Goal: Task Accomplishment & Management: Manage account settings

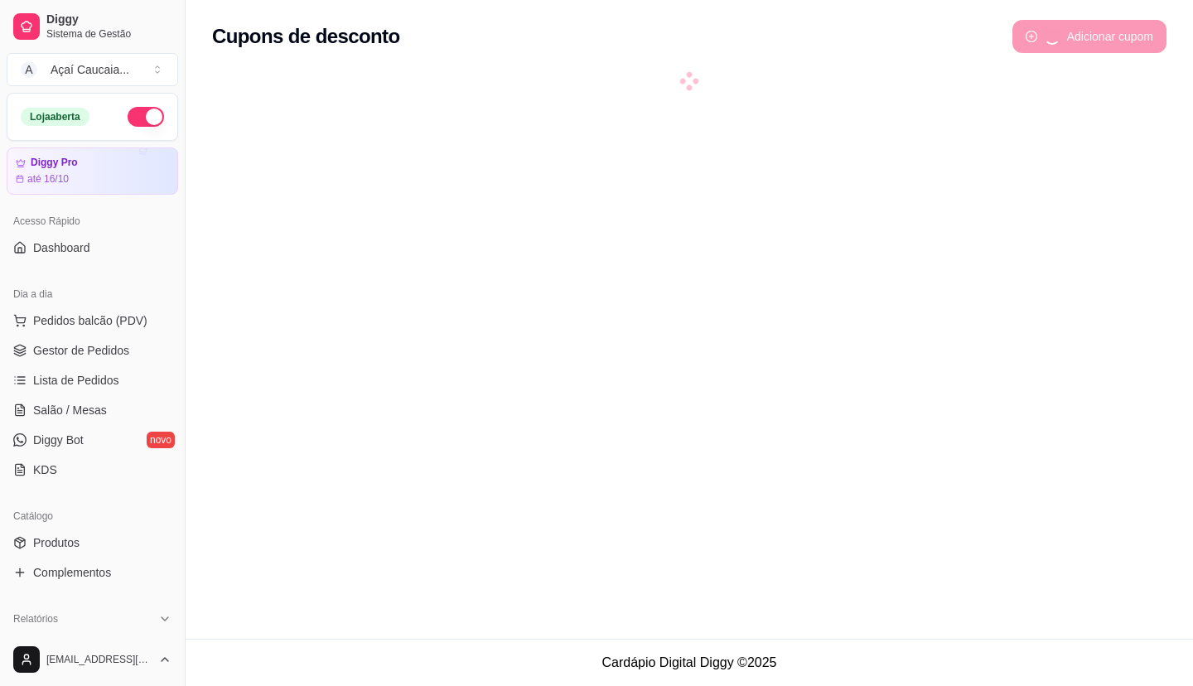
scroll to position [497, 0]
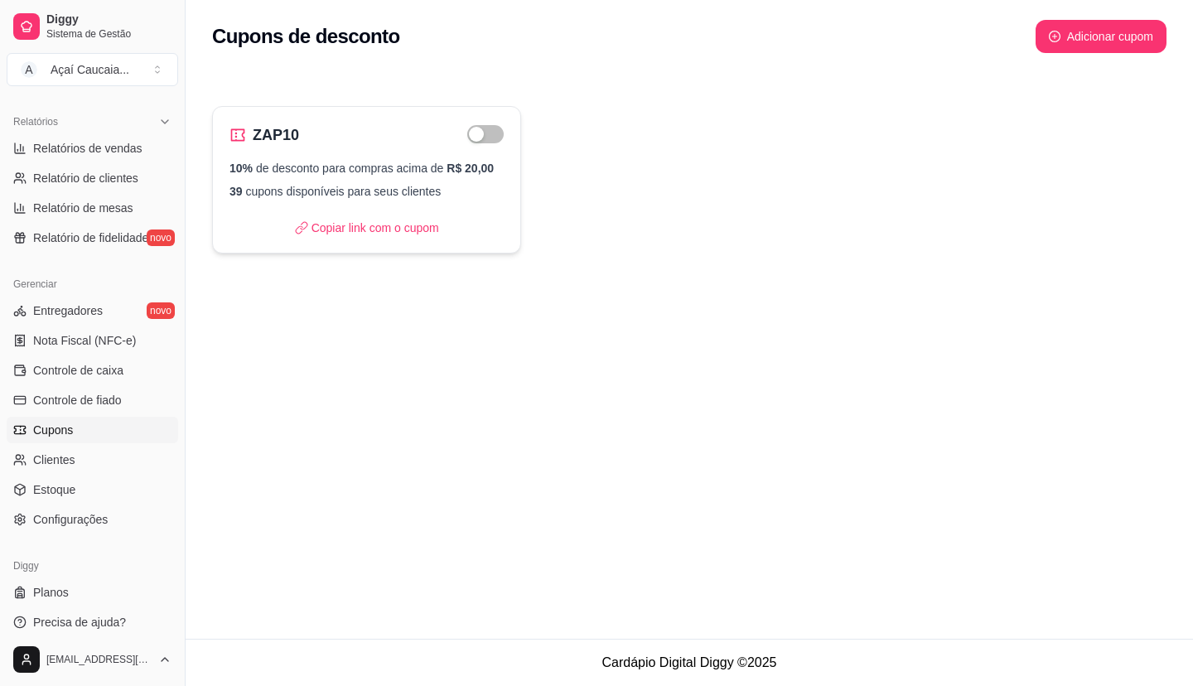
click at [389, 144] on div "ZAP10" at bounding box center [367, 134] width 274 height 23
select select "PERCENTAGE"
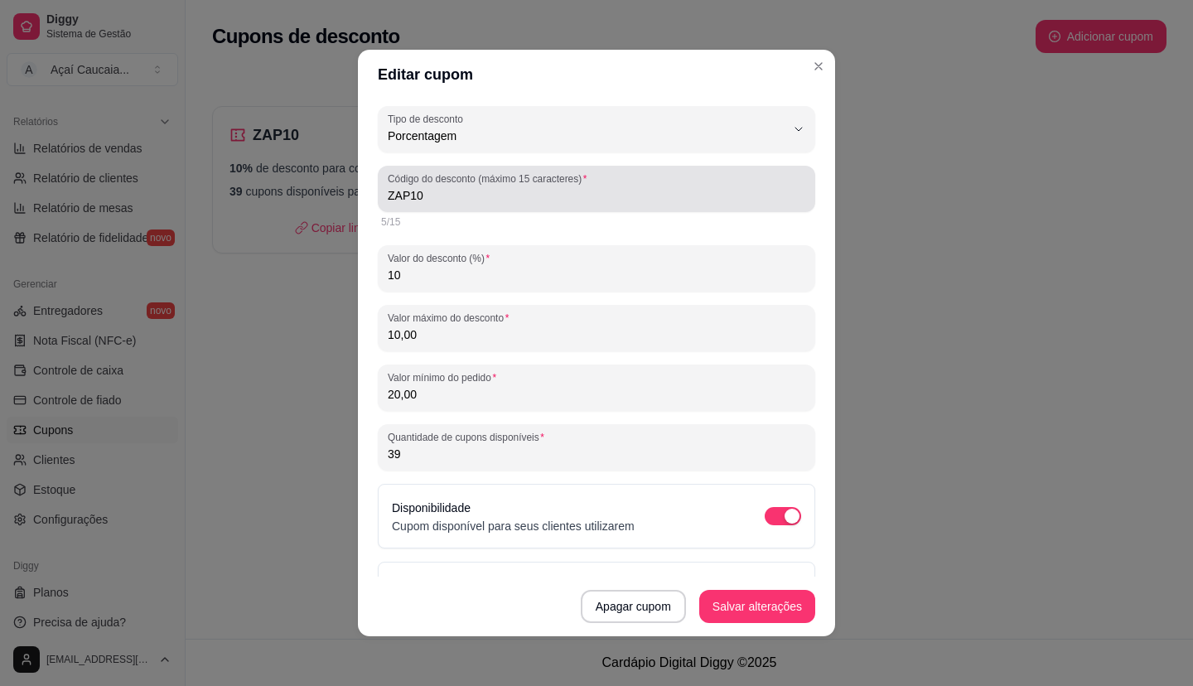
click at [555, 180] on label "Código do desconto (máximo 15 caracteres)" at bounding box center [490, 179] width 205 height 14
click at [555, 187] on input "ZAP10" at bounding box center [597, 195] width 418 height 17
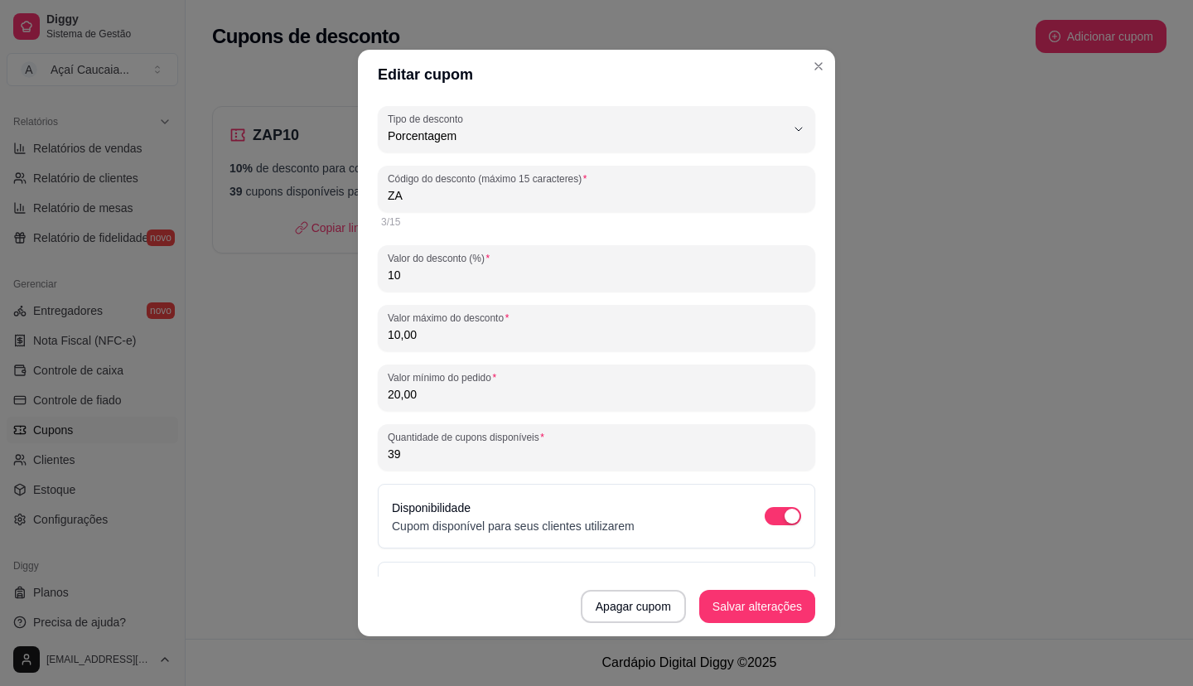
type input "Z"
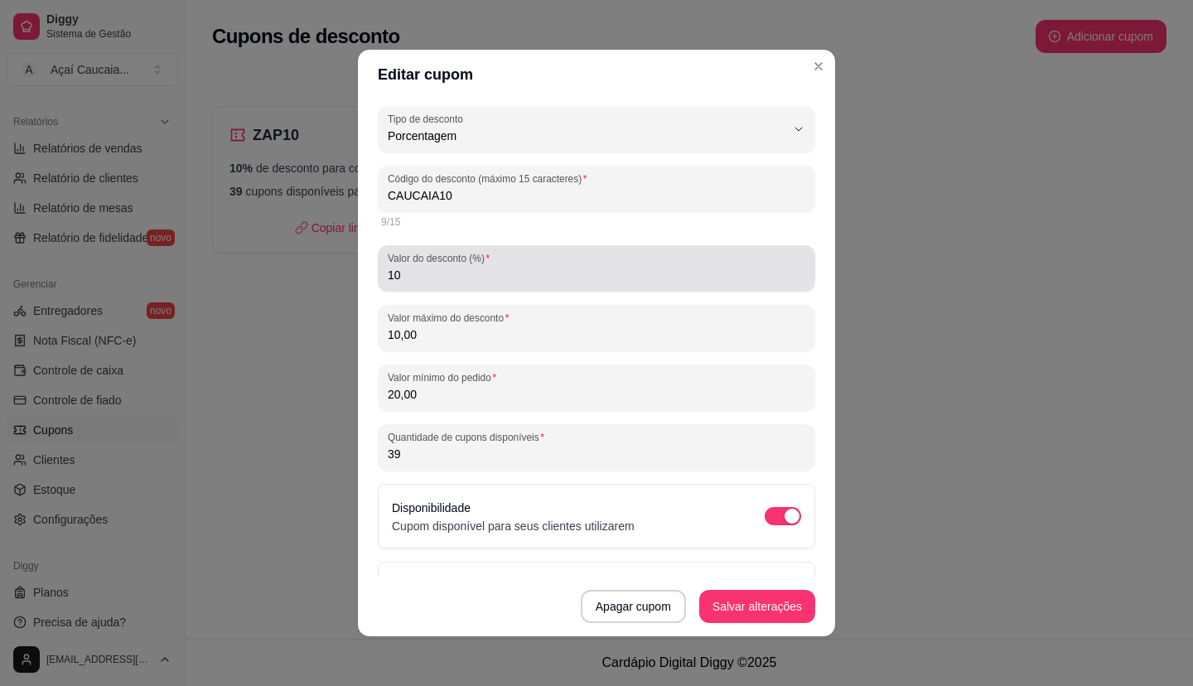
type input "CAUCAIA10"
click at [489, 291] on div "Valor do desconto (%) 10" at bounding box center [596, 268] width 437 height 46
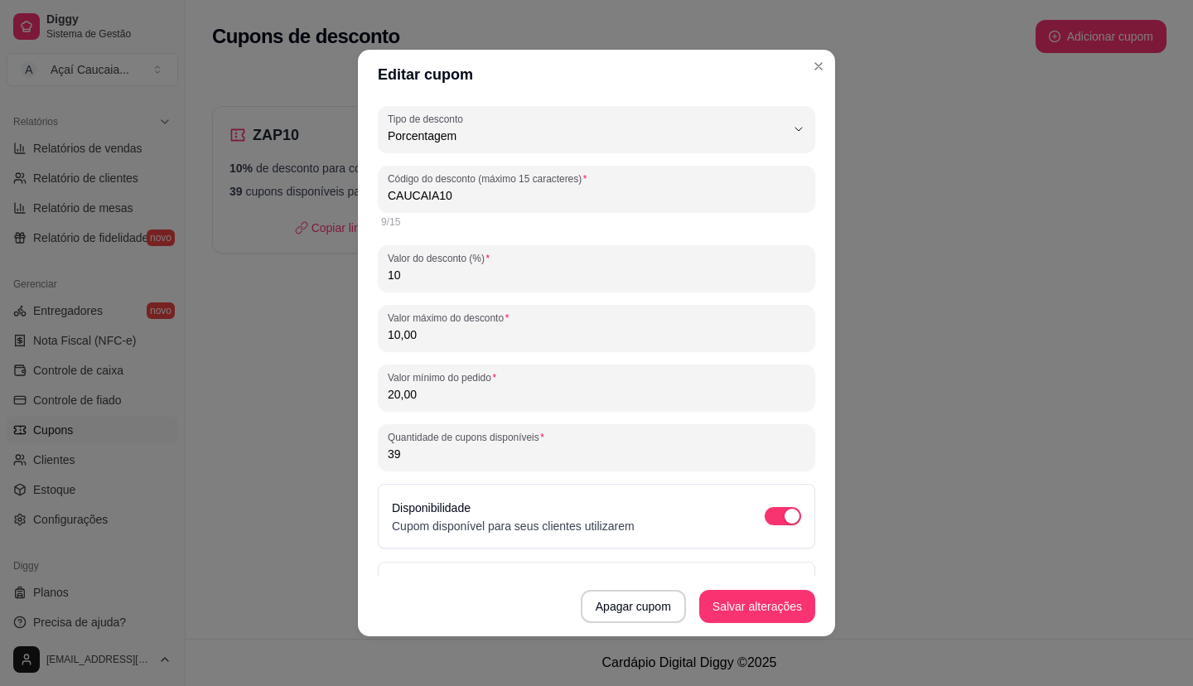
click at [435, 330] on input "10,00" at bounding box center [597, 334] width 418 height 17
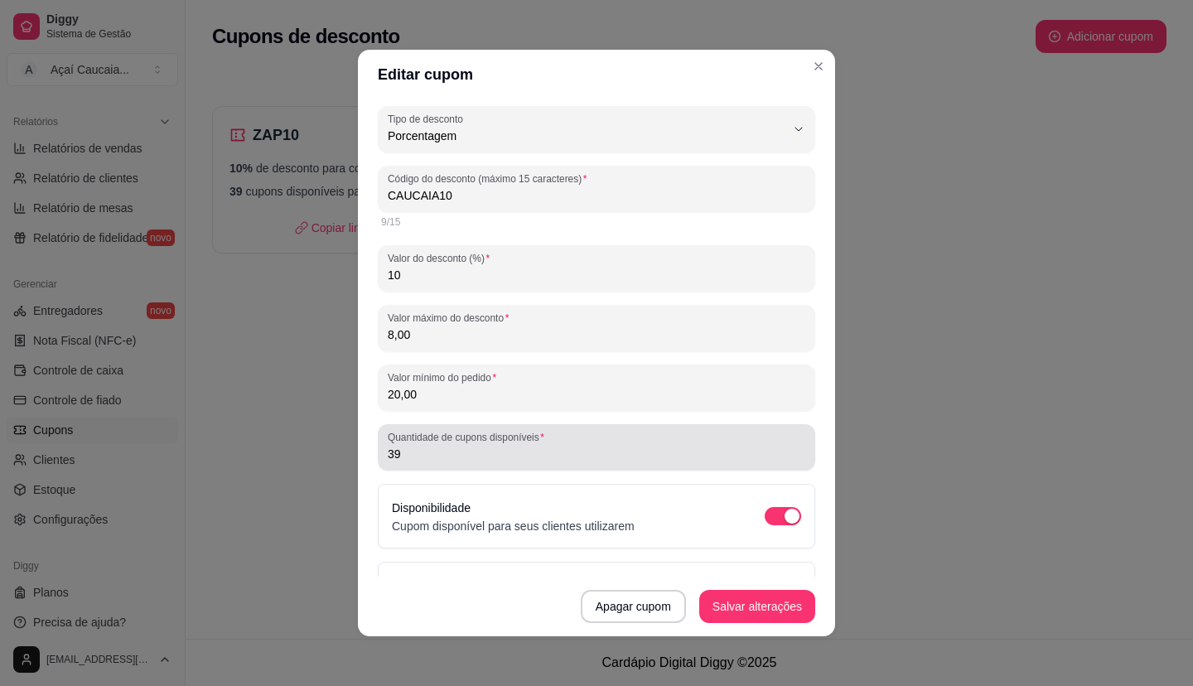
type input "8,00"
click at [476, 457] on input "39" at bounding box center [597, 454] width 418 height 17
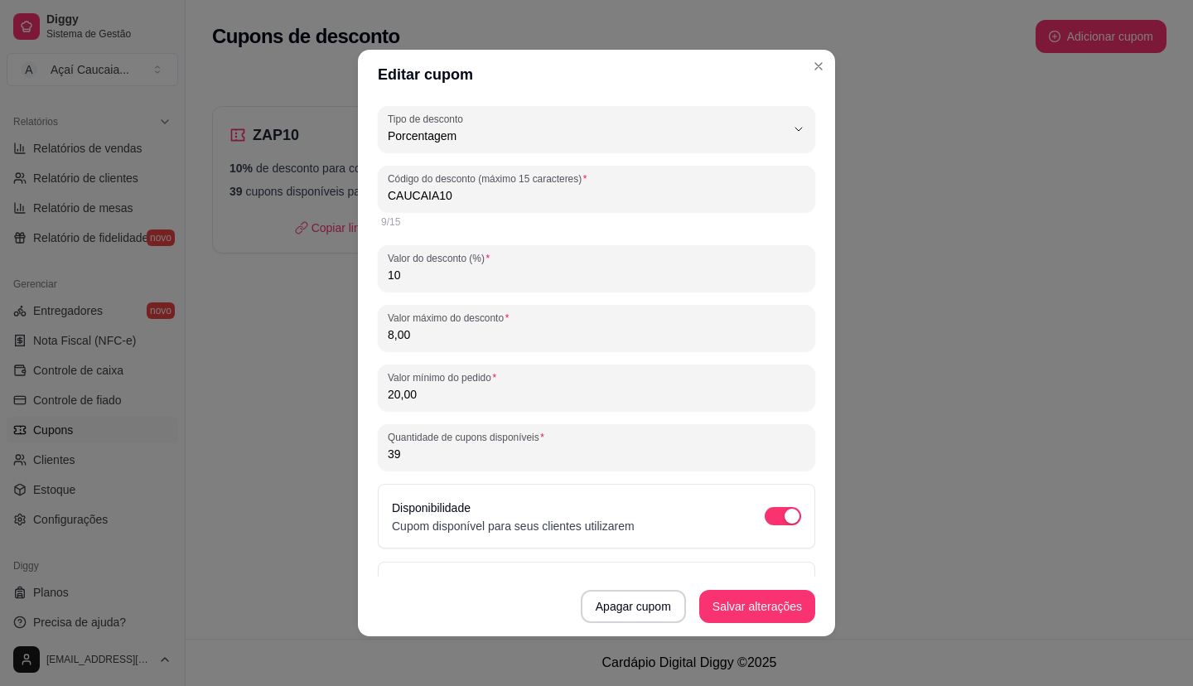
type input "3"
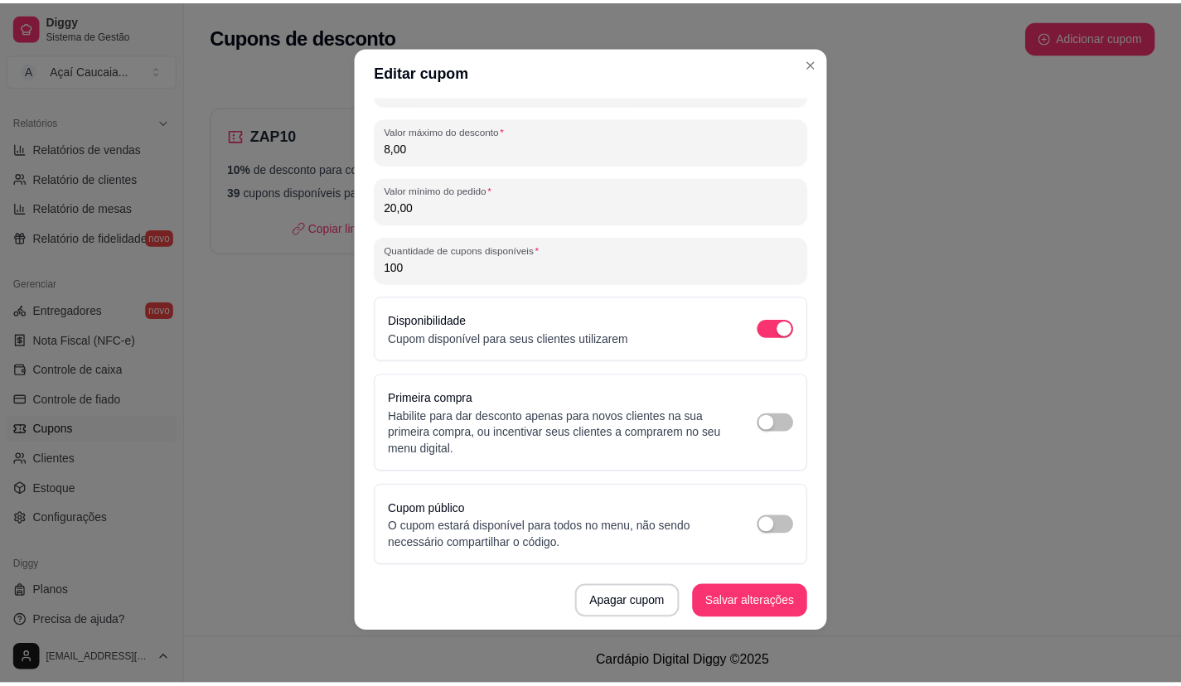
scroll to position [0, 0]
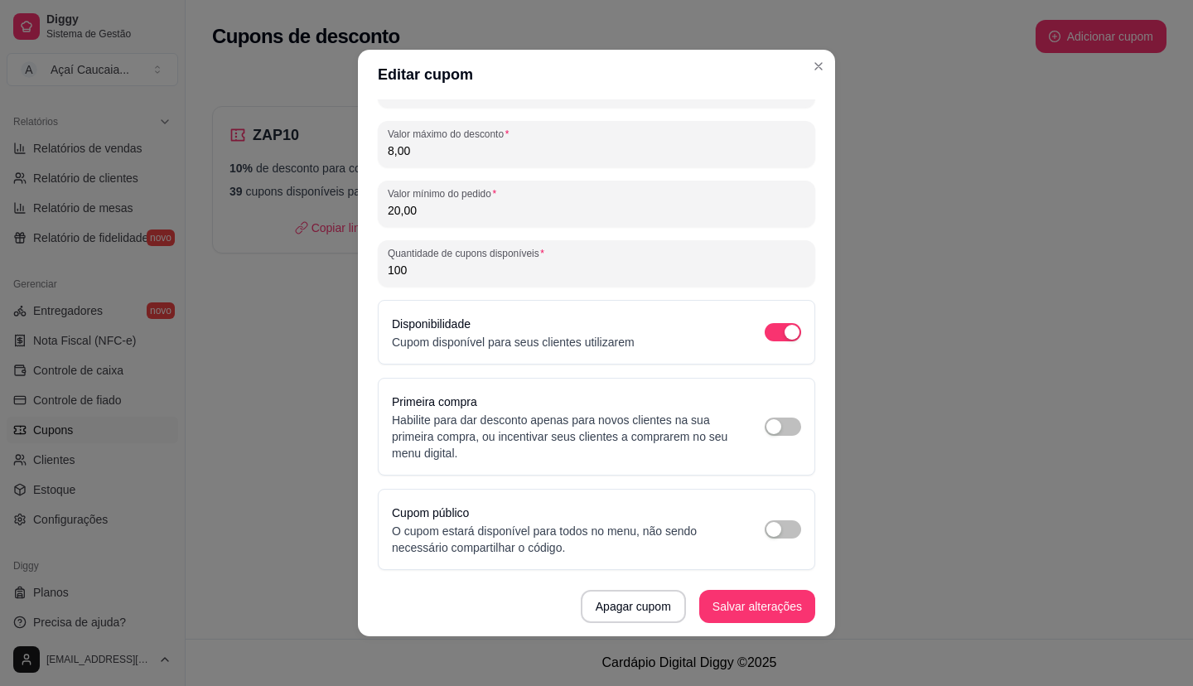
type input "100"
click at [442, 544] on p "O cupom estará disponível para todos no menu, não sendo necessário compartilhar…" at bounding box center [562, 539] width 340 height 33
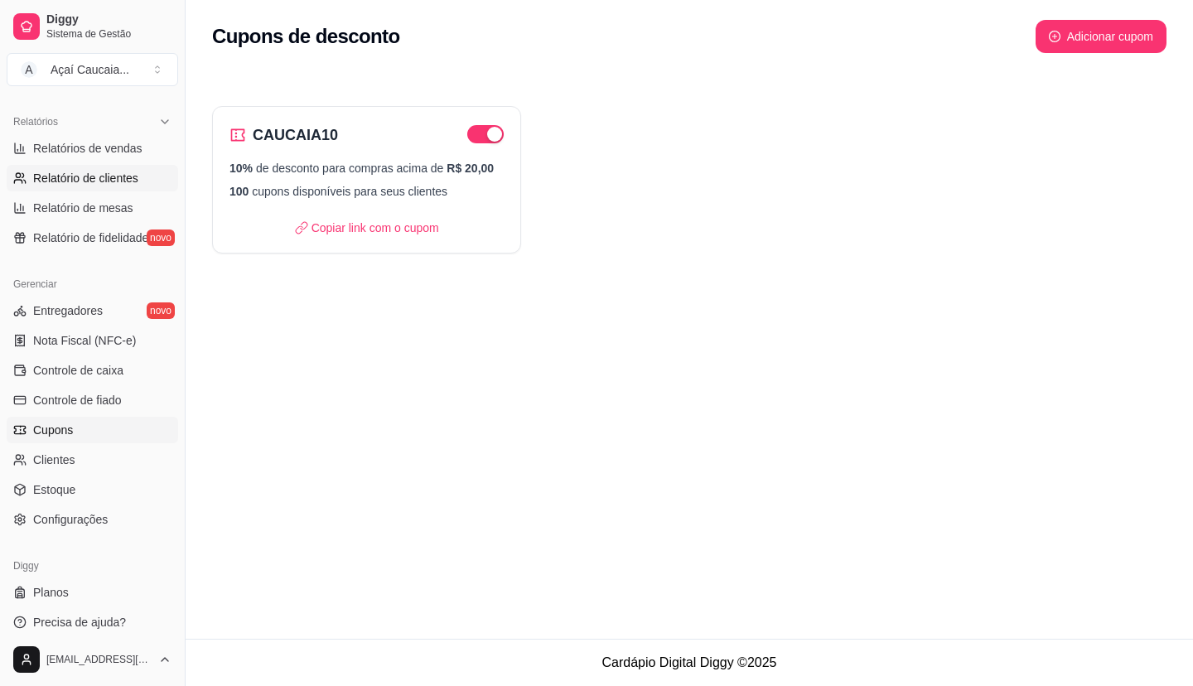
click at [75, 189] on link "Relatório de clientes" at bounding box center [93, 178] width 172 height 27
select select "30"
select select "HIGHEST_TOTAL_SPENT_WITH_ORDERS"
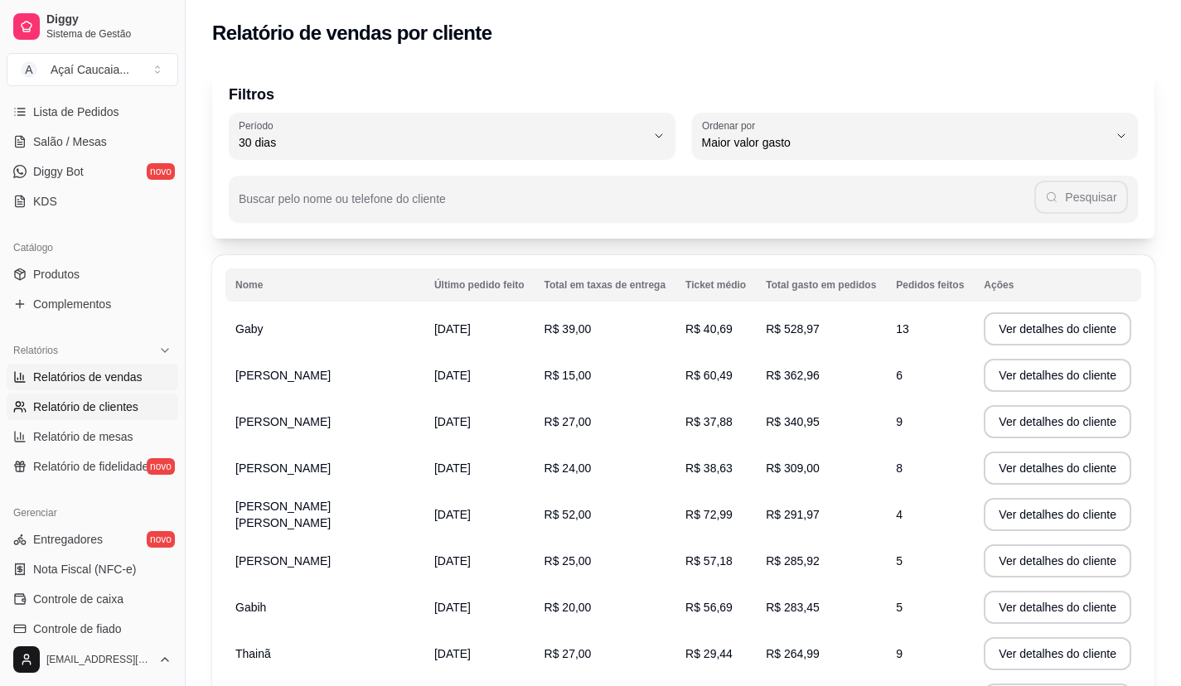
scroll to position [166, 0]
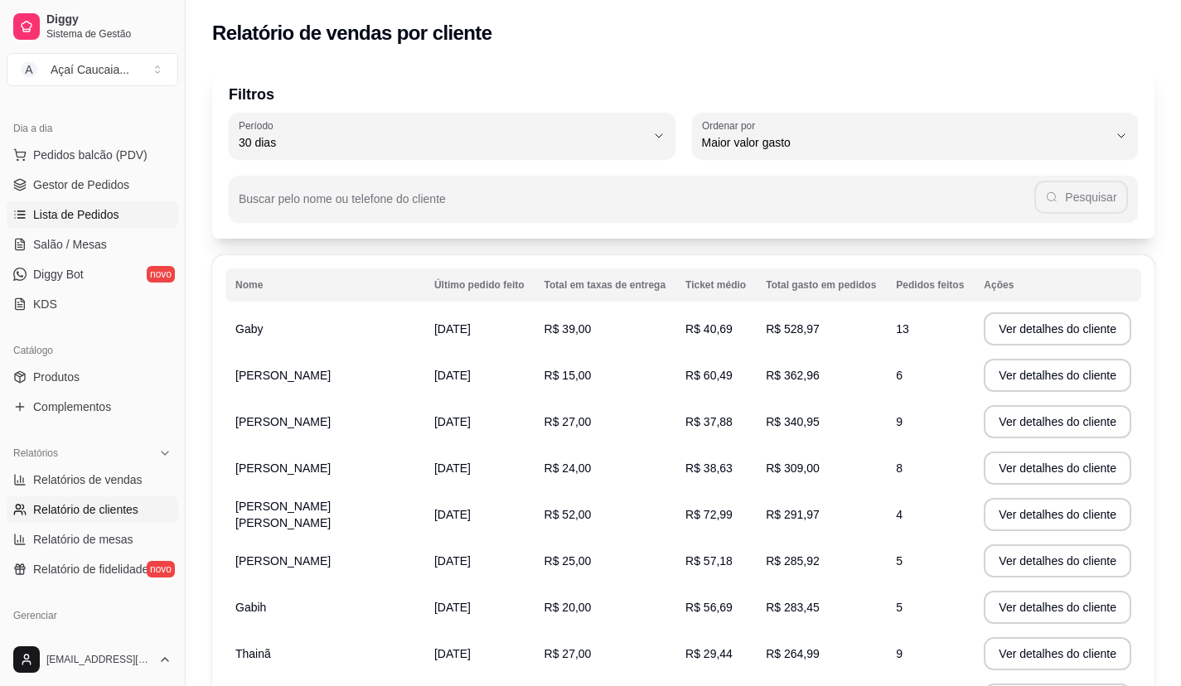
click at [98, 201] on link "Lista de Pedidos" at bounding box center [93, 214] width 172 height 27
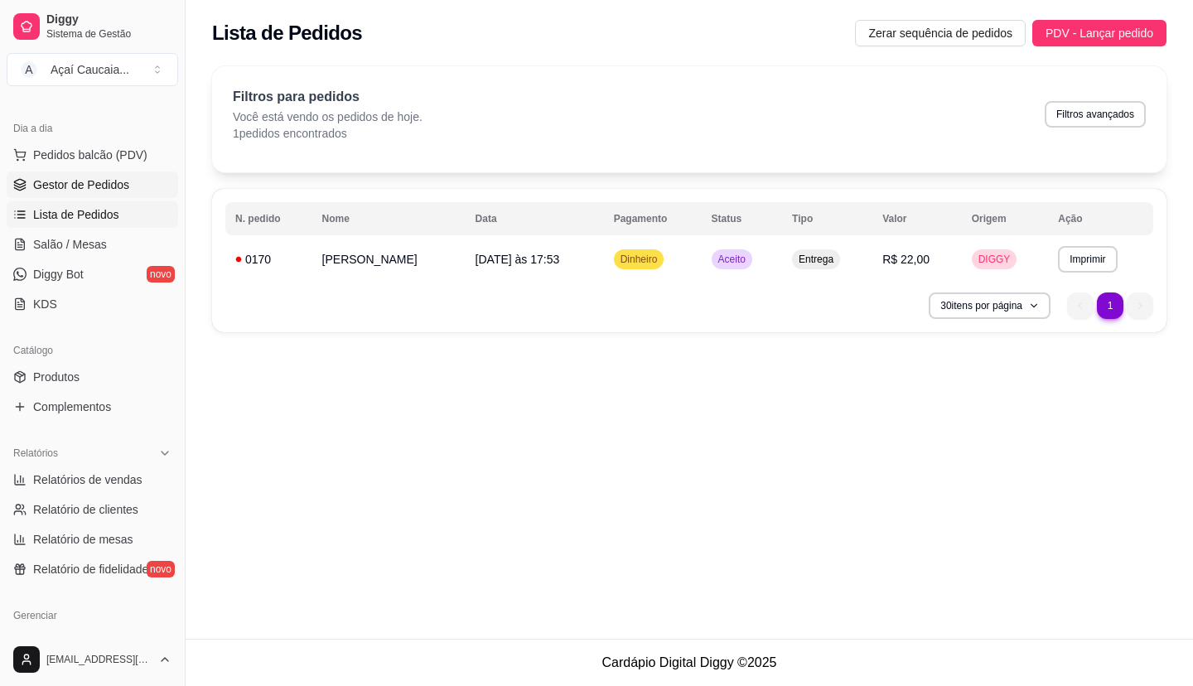
click at [138, 177] on link "Gestor de Pedidos" at bounding box center [93, 185] width 172 height 27
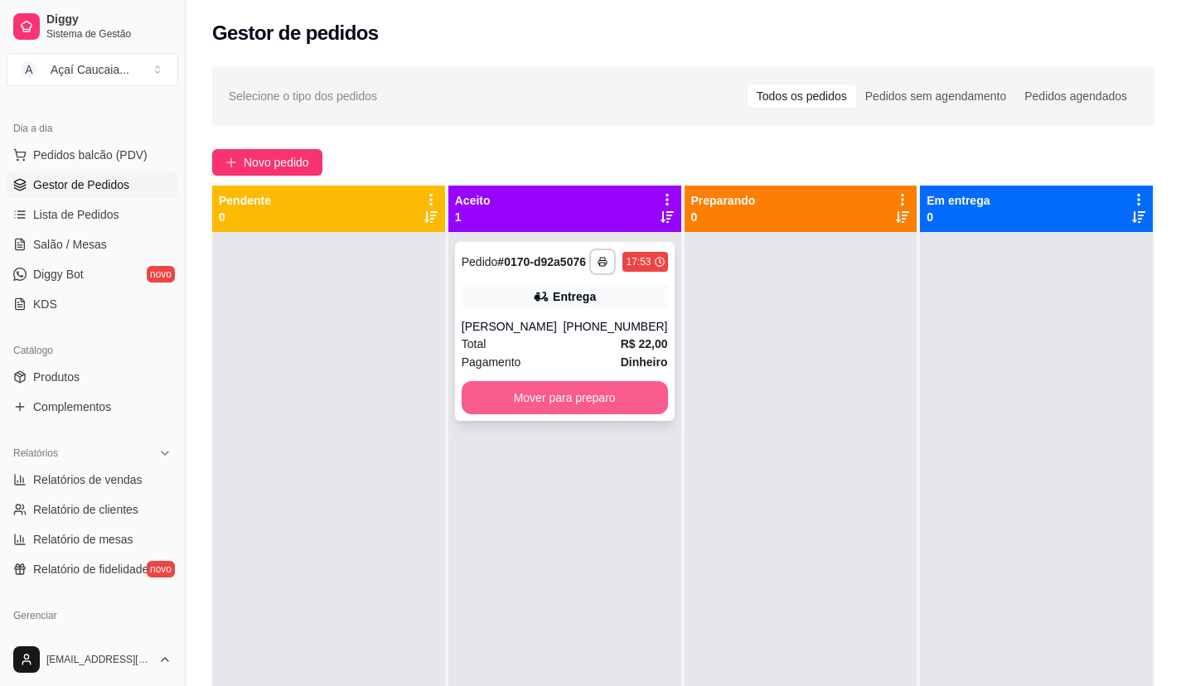
click at [614, 390] on button "Mover para preparo" at bounding box center [564, 397] width 206 height 33
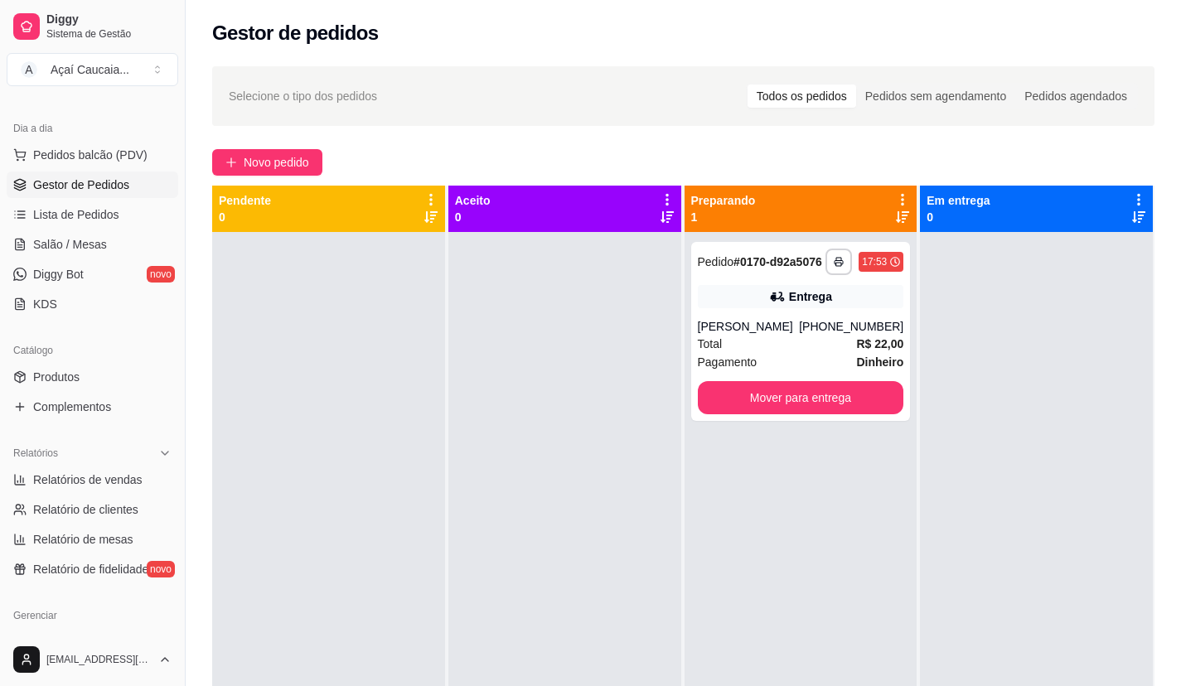
click at [780, 461] on div "**********" at bounding box center [800, 575] width 233 height 686
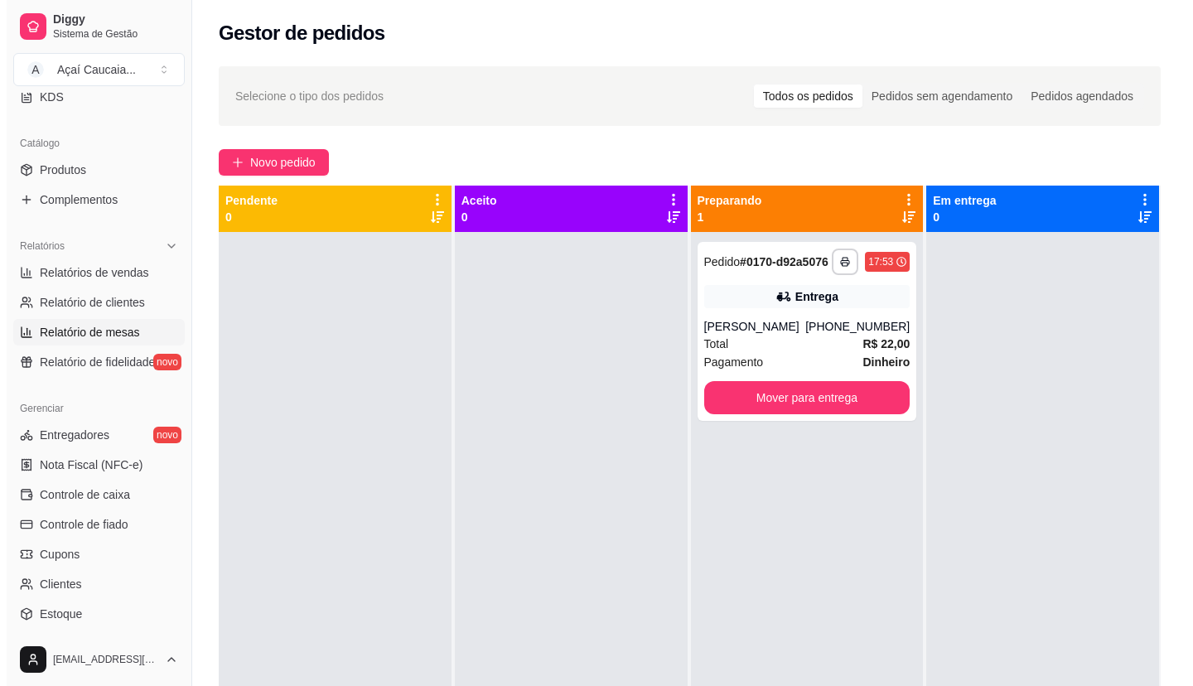
scroll to position [414, 0]
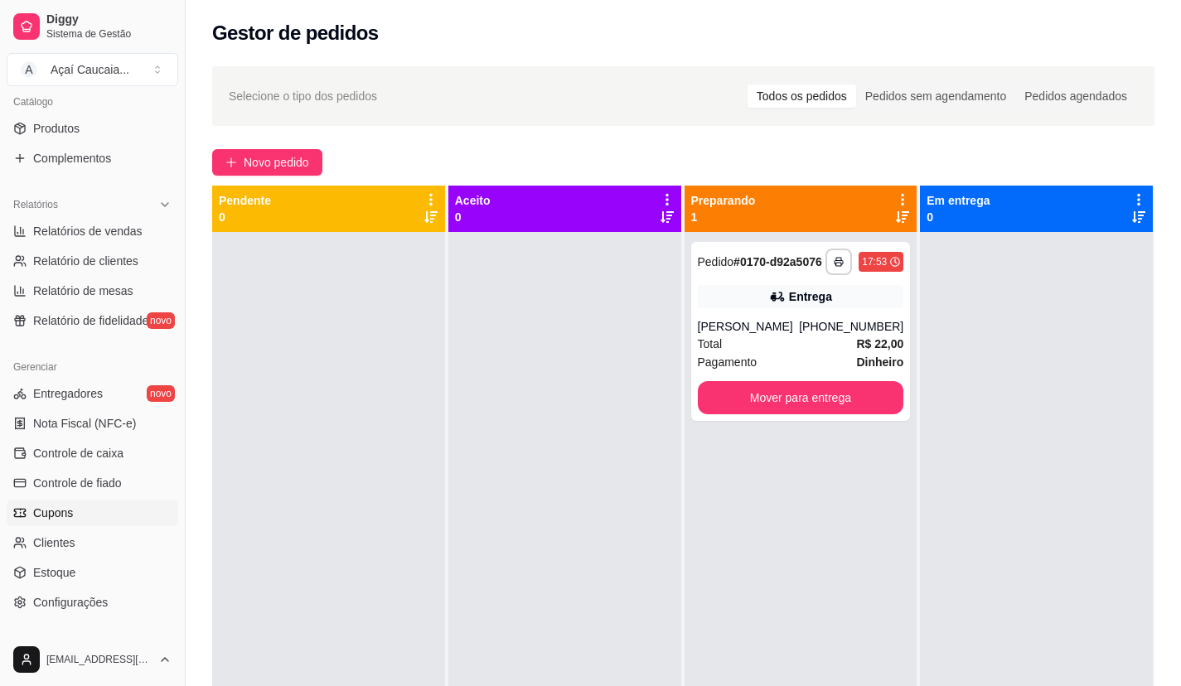
click at [88, 512] on link "Cupons" at bounding box center [93, 513] width 172 height 27
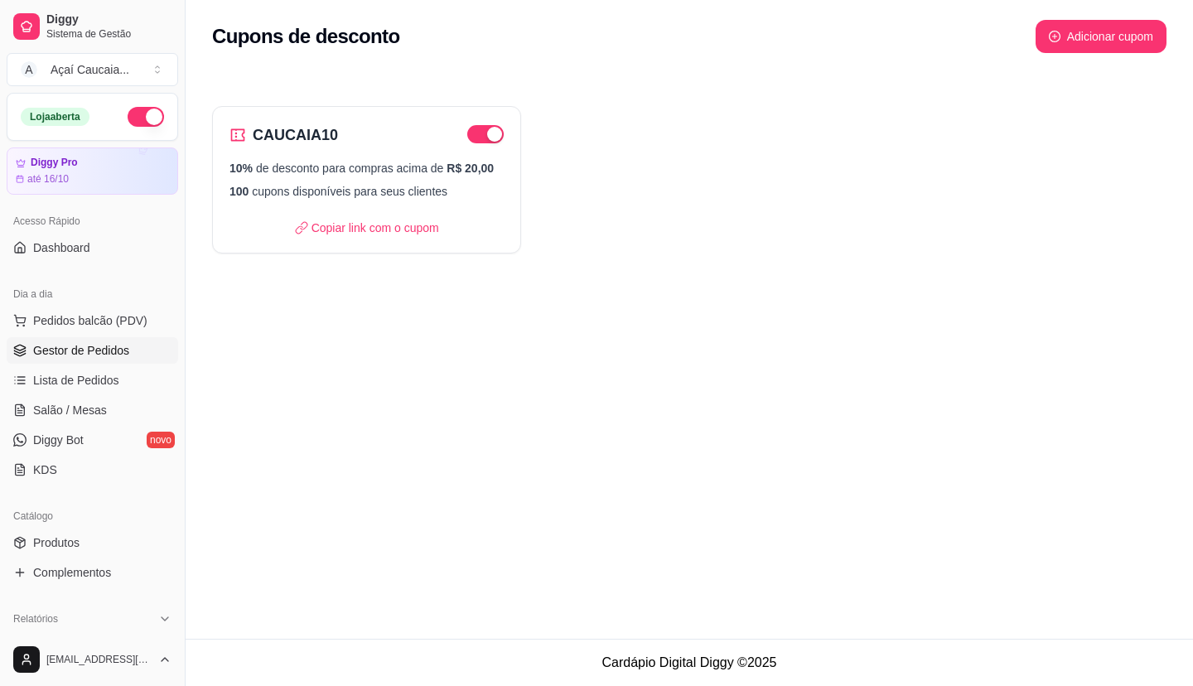
click at [138, 349] on link "Gestor de Pedidos" at bounding box center [93, 350] width 172 height 27
click at [156, 355] on link "Gestor de Pedidos" at bounding box center [93, 350] width 172 height 27
